Goal: Task Accomplishment & Management: Complete application form

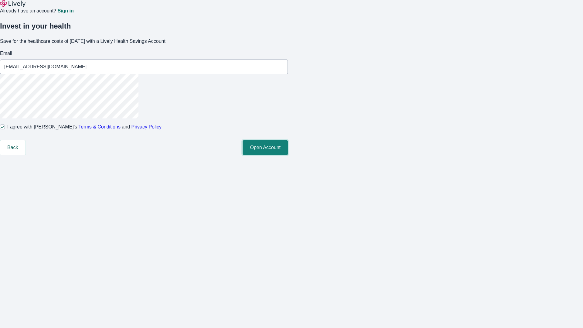
click at [288, 155] on button "Open Account" at bounding box center [265, 147] width 45 height 15
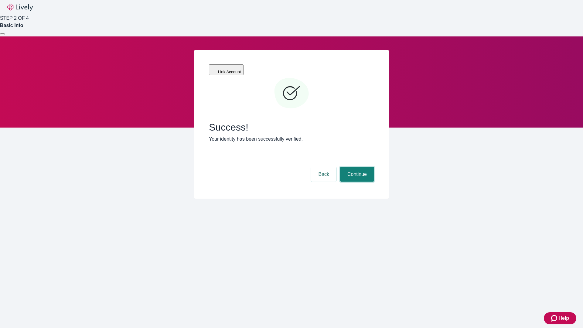
click at [356, 167] on button "Continue" at bounding box center [357, 174] width 34 height 15
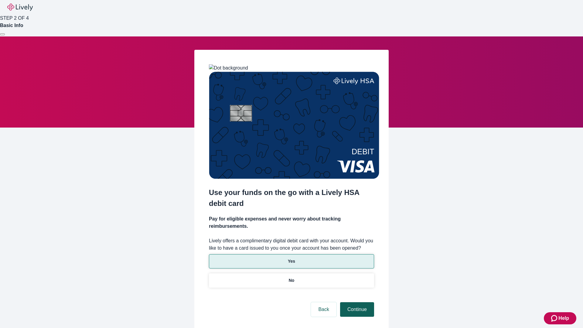
click at [291, 258] on p "Yes" at bounding box center [291, 261] width 7 height 6
click at [356, 302] on button "Continue" at bounding box center [357, 309] width 34 height 15
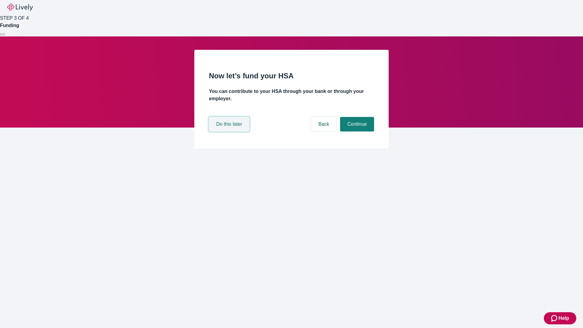
click at [230, 132] on button "Do this later" at bounding box center [229, 124] width 40 height 15
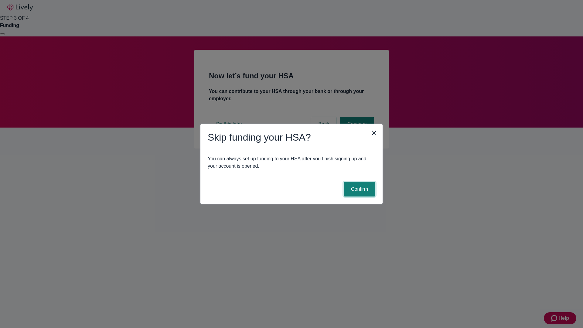
click at [359, 189] on button "Confirm" at bounding box center [360, 189] width 32 height 15
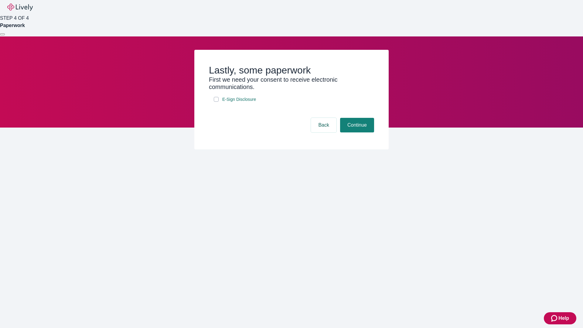
click at [216, 102] on input "E-Sign Disclosure" at bounding box center [216, 99] width 5 height 5
checkbox input "true"
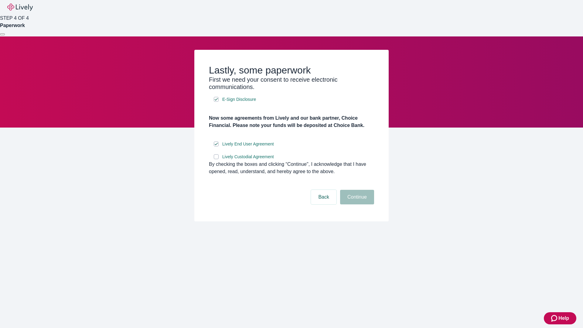
click at [216, 159] on input "Lively Custodial Agreement" at bounding box center [216, 156] width 5 height 5
checkbox input "true"
click at [356, 204] on button "Continue" at bounding box center [357, 197] width 34 height 15
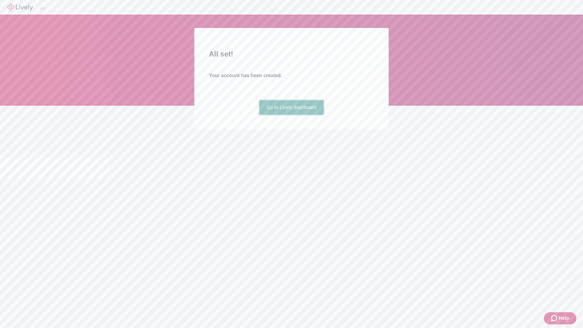
click at [291, 115] on link "Go to Lively dashboard" at bounding box center [291, 107] width 65 height 15
